Goal: Task Accomplishment & Management: Manage account settings

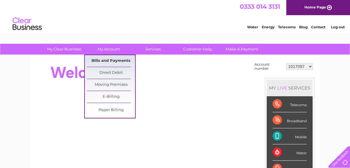
click at [104, 60] on link "Bills and Payments" at bounding box center [111, 61] width 48 height 12
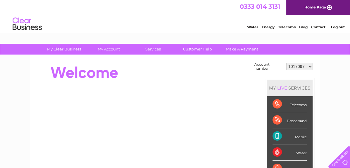
click at [310, 66] on select "1017097 30306423" at bounding box center [299, 66] width 27 height 7
select select "30306423"
click at [286, 63] on select "1017097 30306423" at bounding box center [299, 66] width 27 height 7
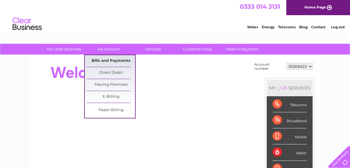
click at [110, 60] on link "Bills and Payments" at bounding box center [111, 61] width 48 height 12
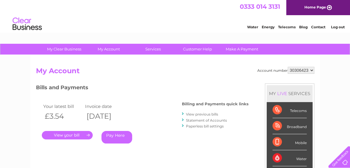
click at [58, 133] on link "." at bounding box center [67, 135] width 51 height 8
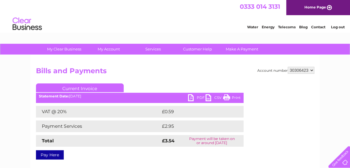
click at [191, 97] on link "PDF" at bounding box center [197, 98] width 18 height 8
